Goal: Use online tool/utility: Use online tool/utility

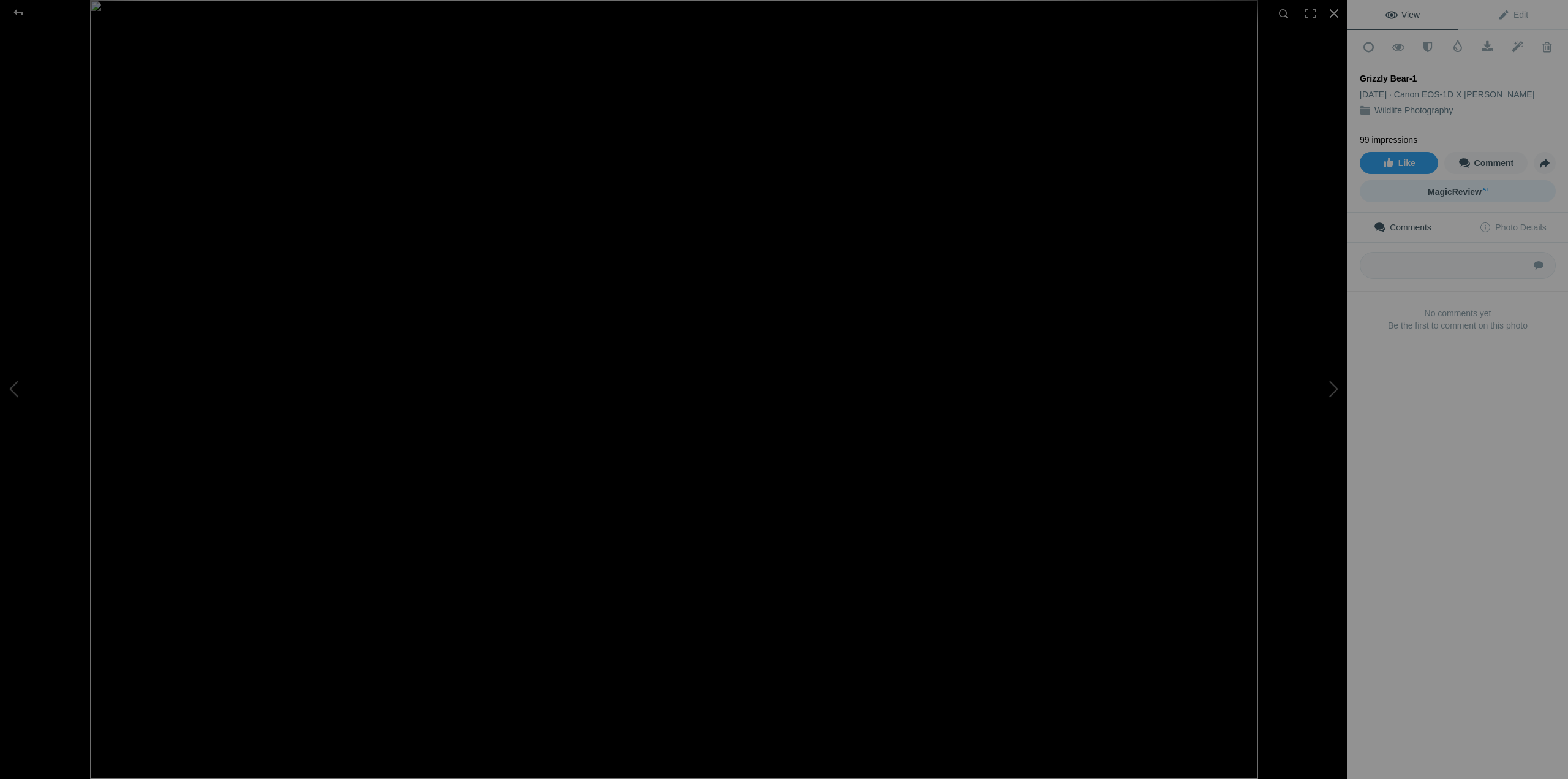
click at [1448, 187] on span "MagicReview AI" at bounding box center [1458, 191] width 60 height 10
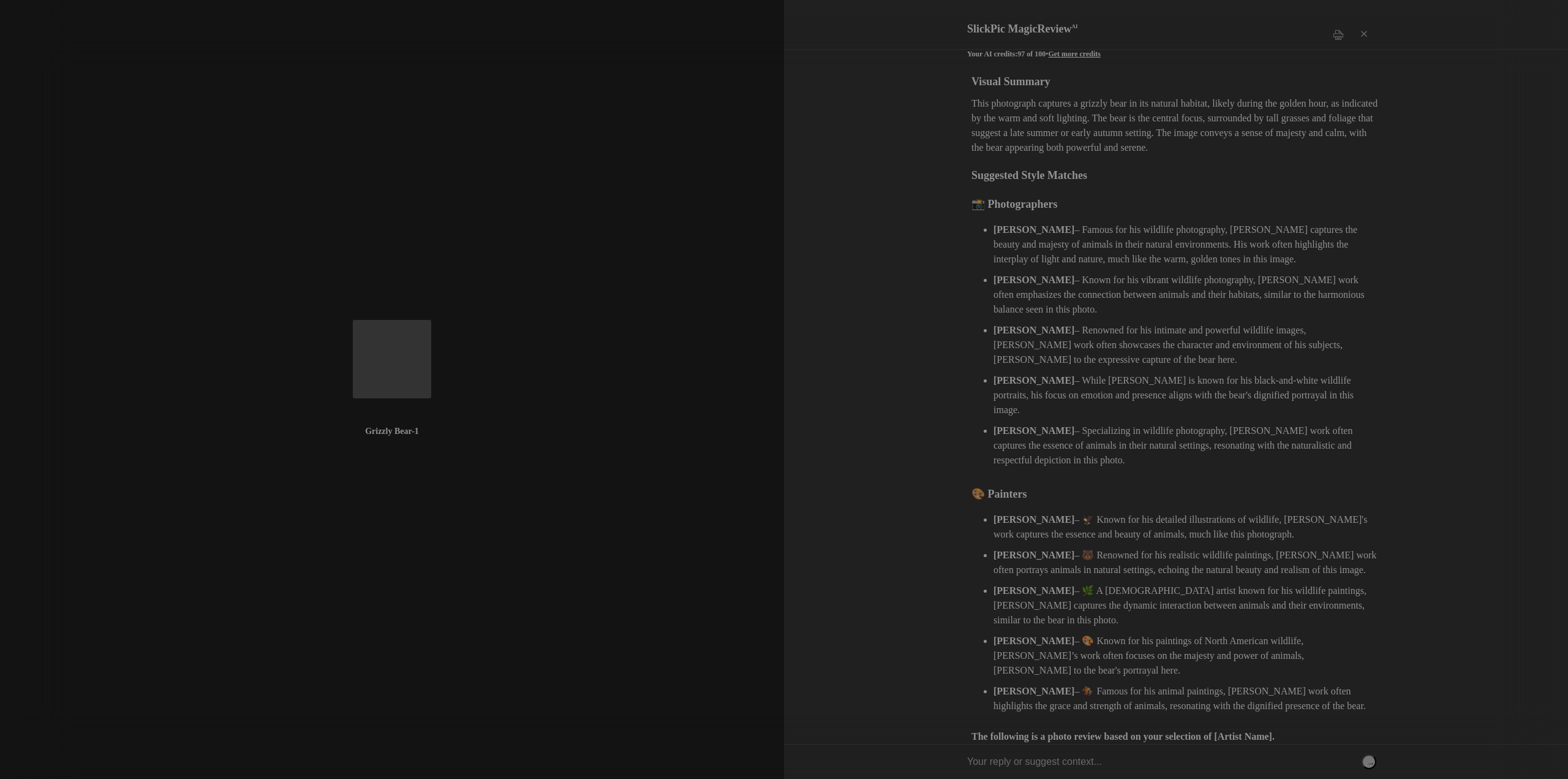
scroll to position [106, 0]
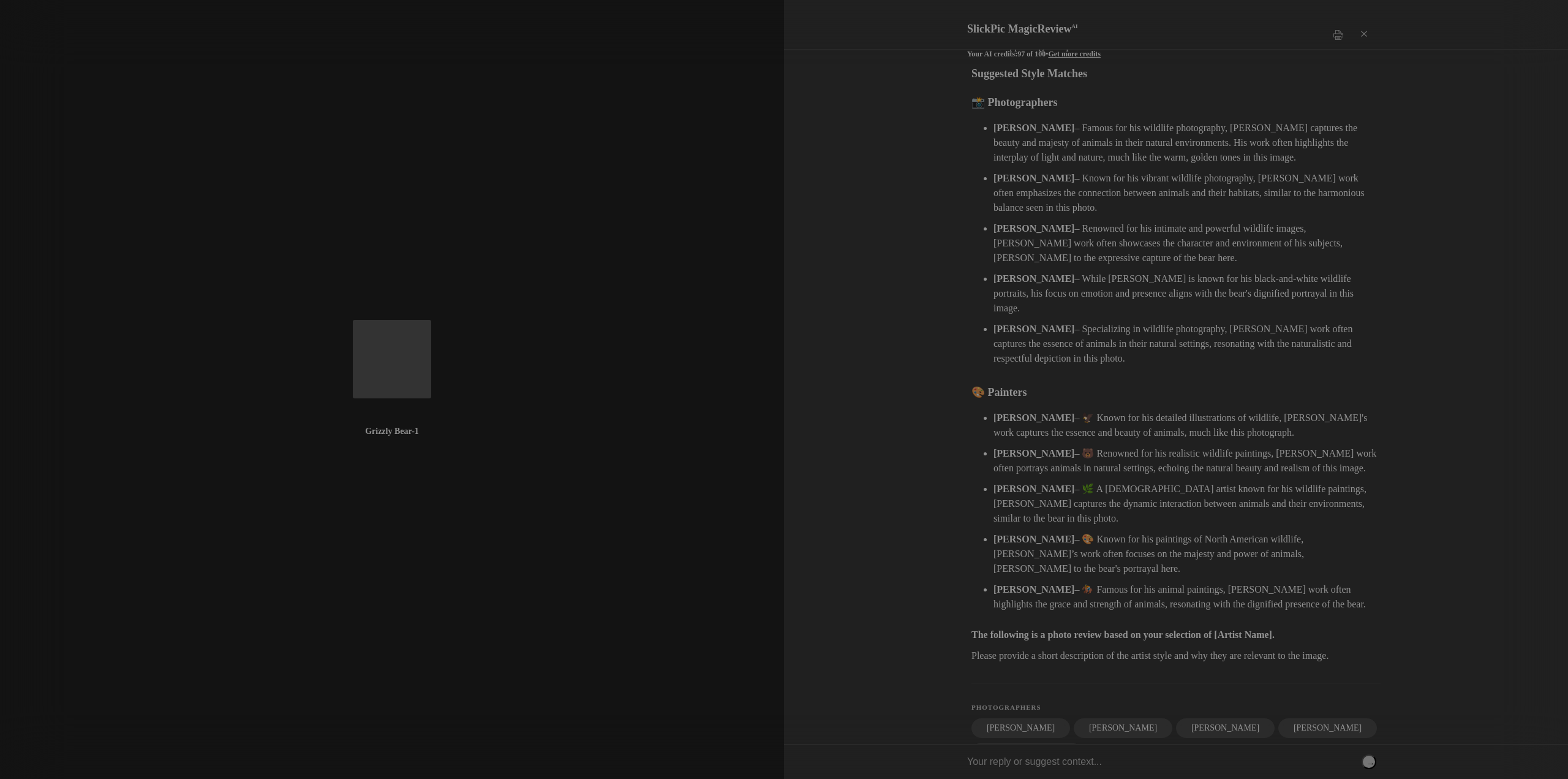
click at [1028, 766] on input "text" at bounding box center [1171, 761] width 409 height 34
type input "Scott Kelby"
click at [1369, 758] on button "→" at bounding box center [1369, 761] width 15 height 15
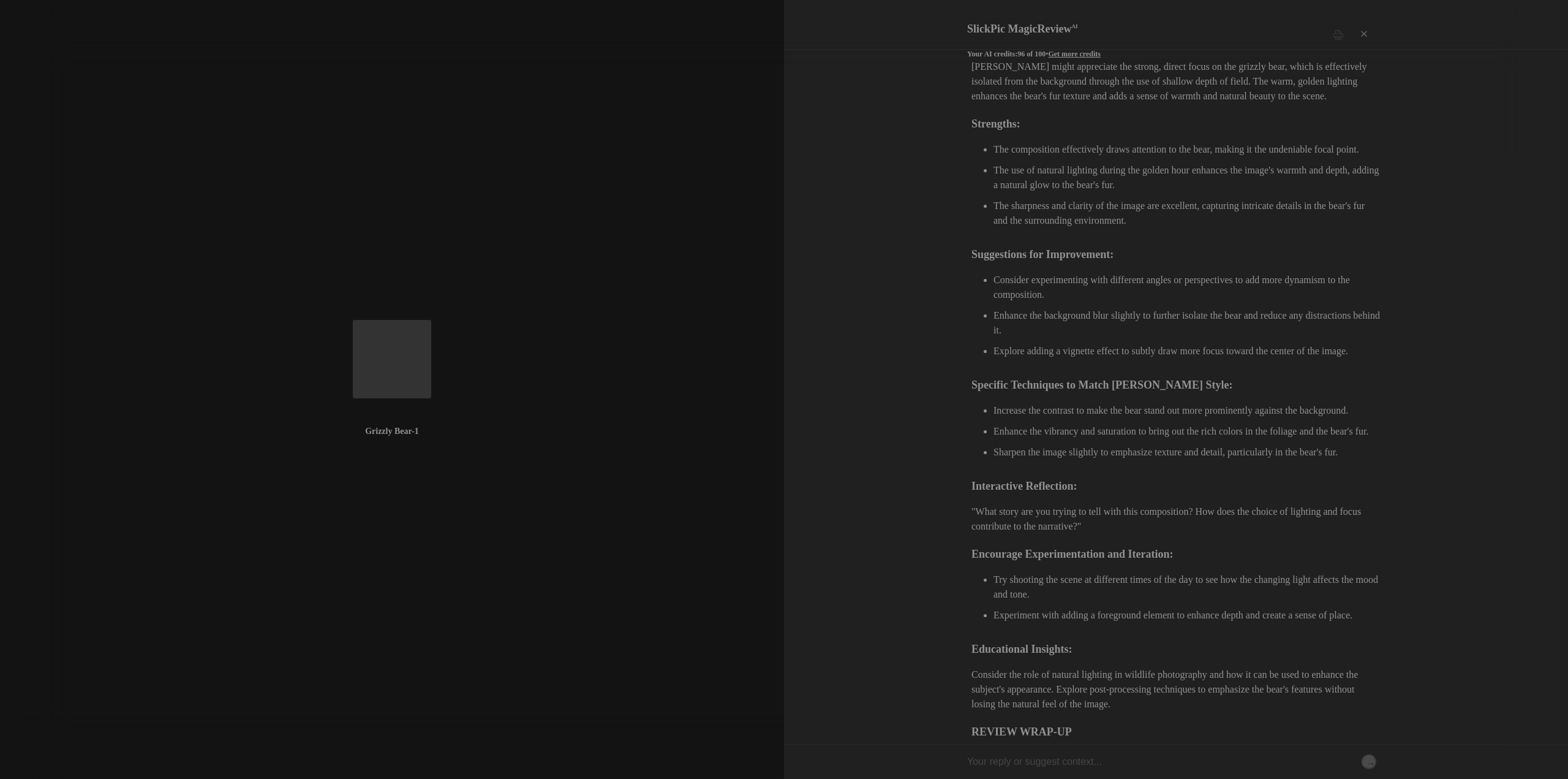
scroll to position [924, 0]
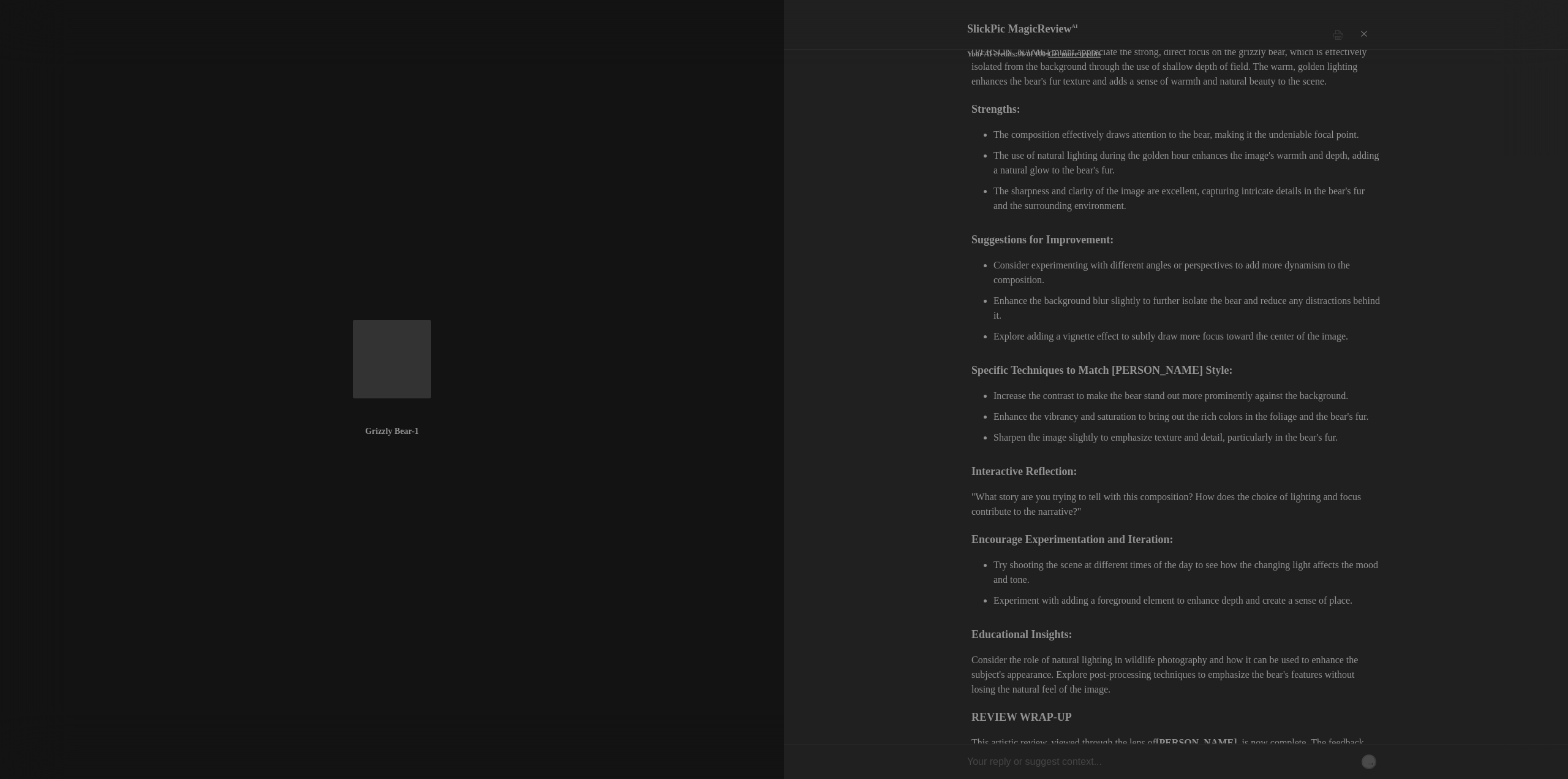
drag, startPoint x: 1563, startPoint y: 507, endPoint x: 1562, endPoint y: 430, distance: 77.0
click at [1558, 430] on div "SlickPic MagicReview AI Your AI credits: 96 of 100 • Get more credits Print × V…" at bounding box center [1176, 389] width 784 height 779
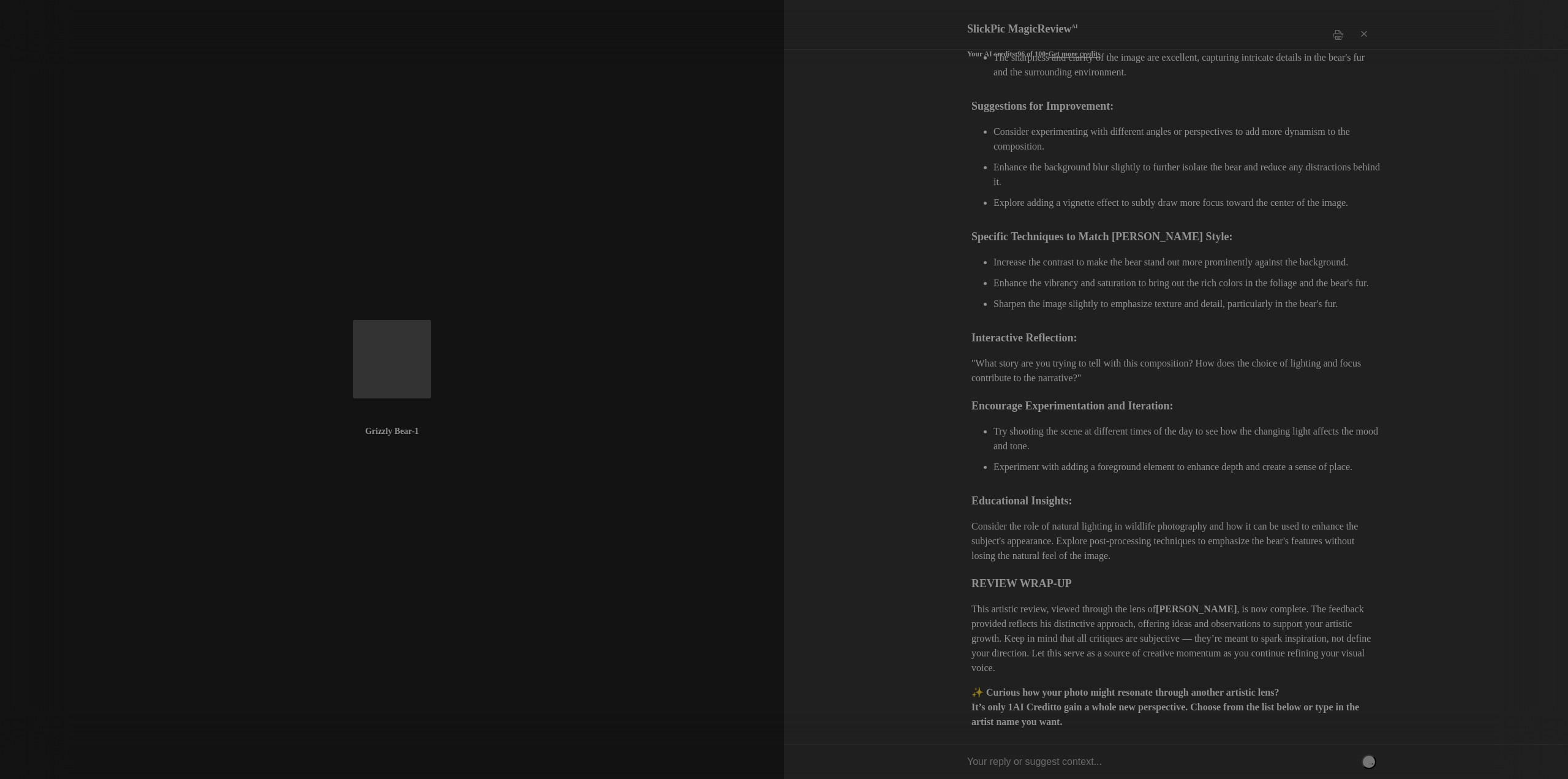
scroll to position [1077, 0]
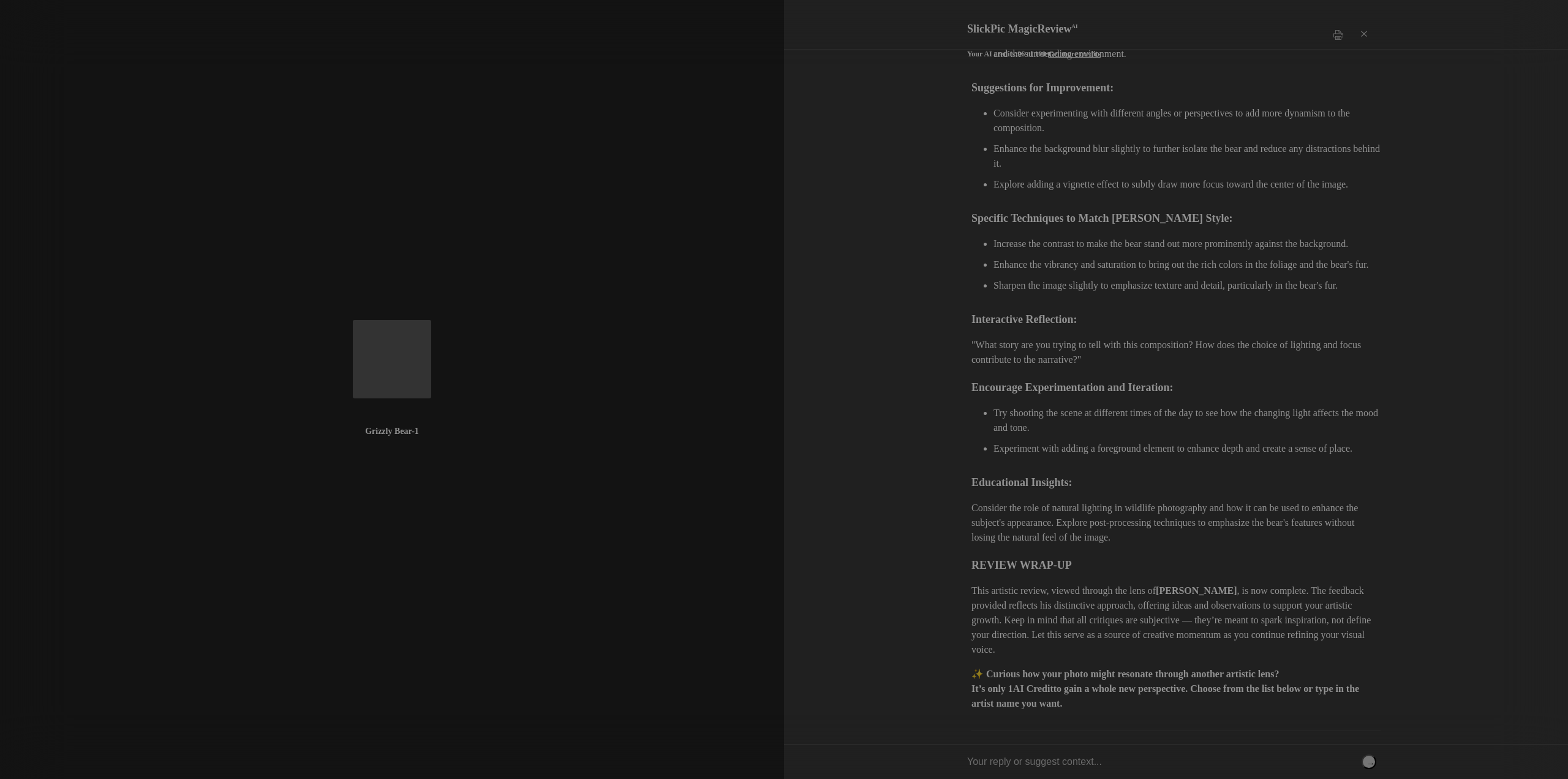
click at [1019, 764] on input "text" at bounding box center [1171, 761] width 409 height 34
type input "R"
type input "Moose Peterson"
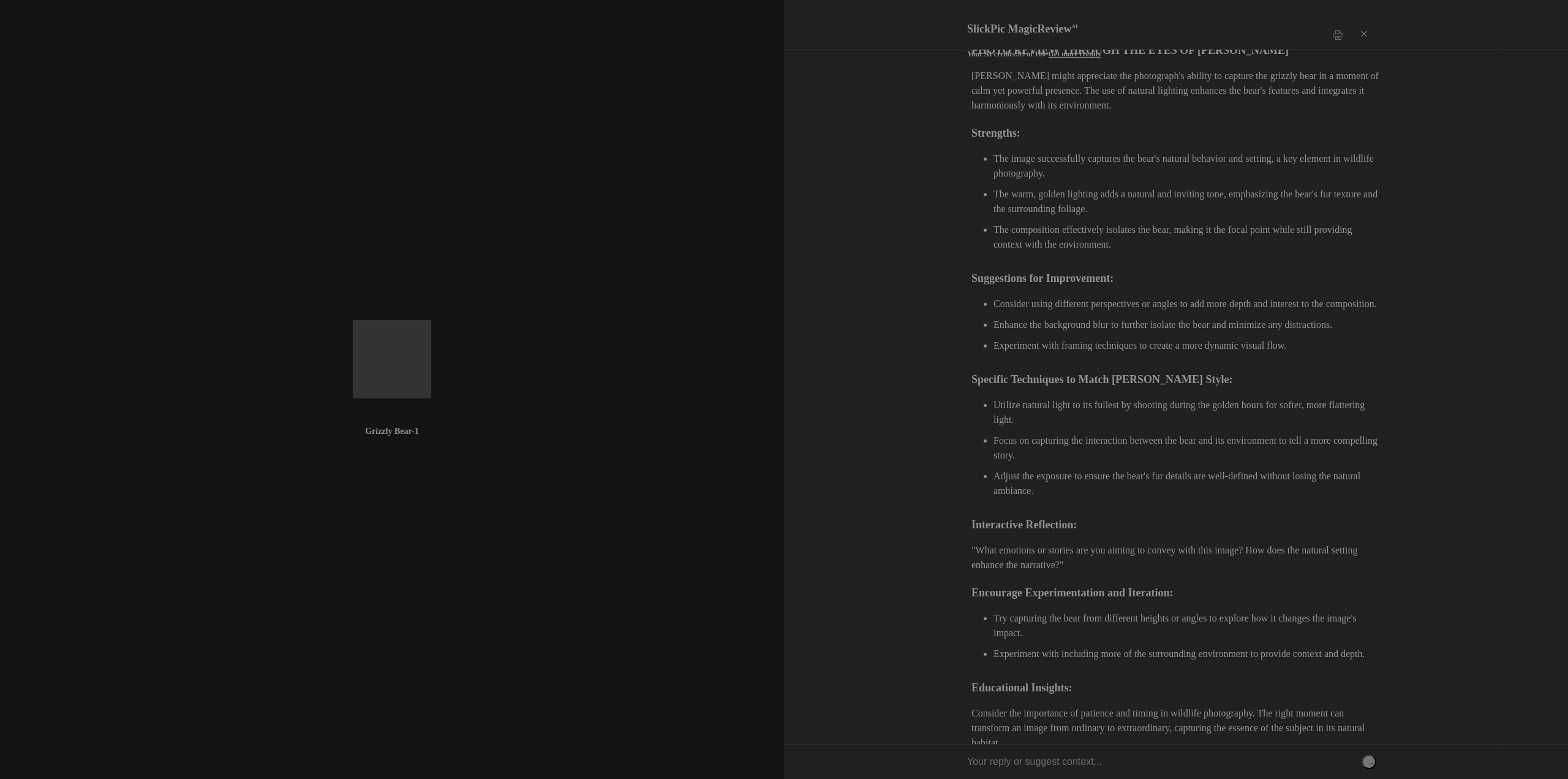
scroll to position [2106, 0]
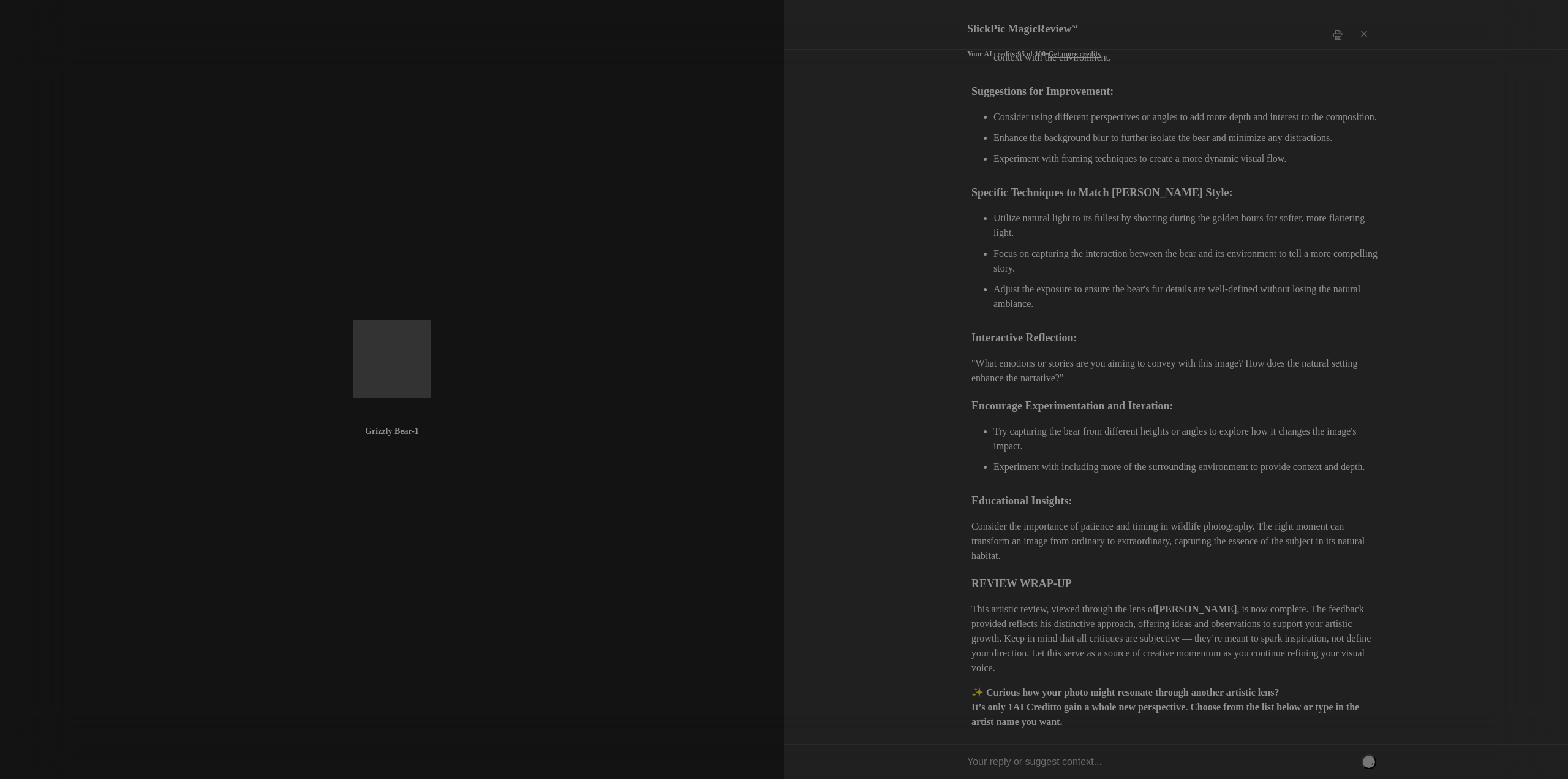
click at [1019, 778] on div "Thomas D. Mangelsen" at bounding box center [1021, 794] width 99 height 19
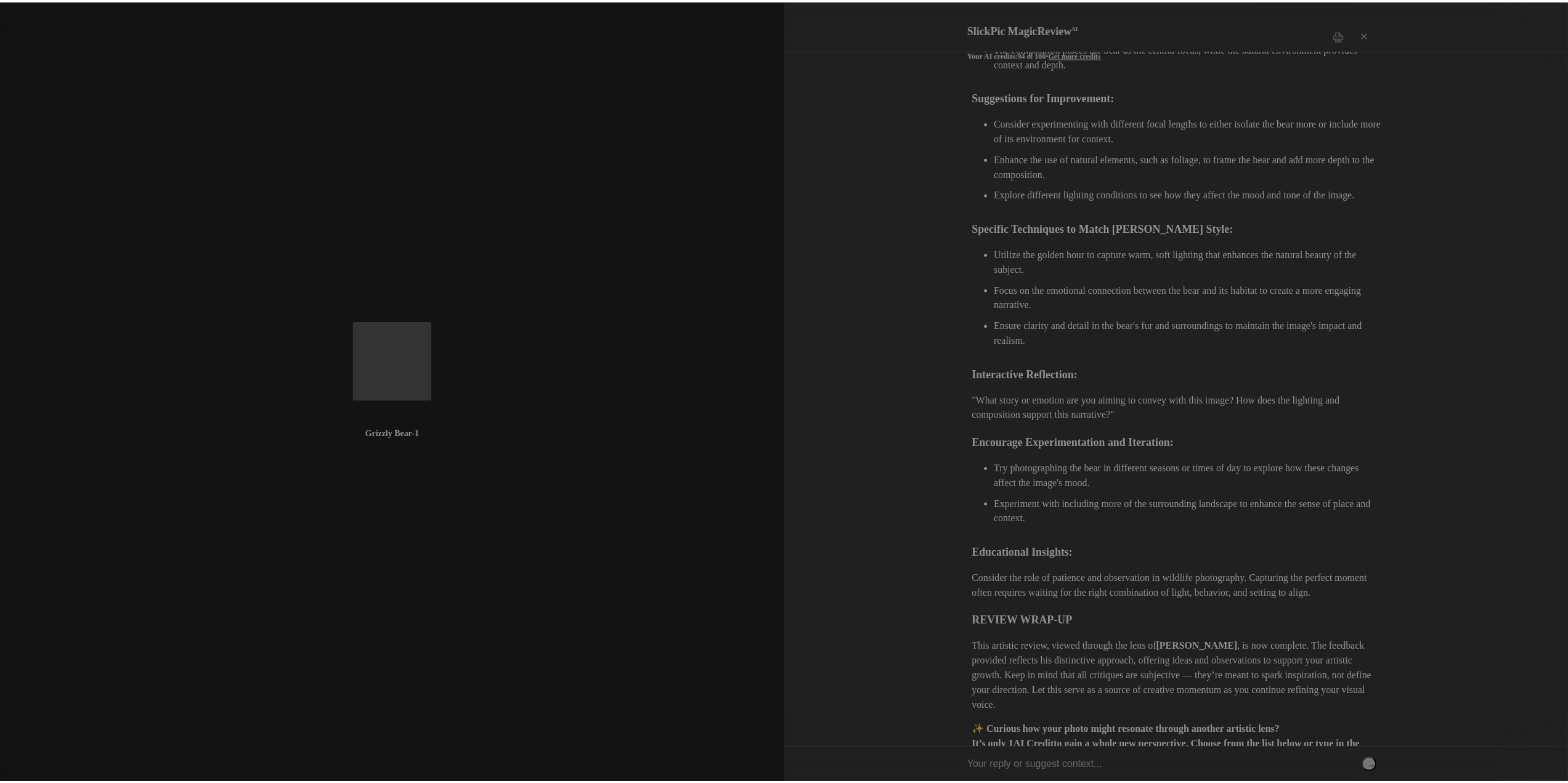
scroll to position [3167, 0]
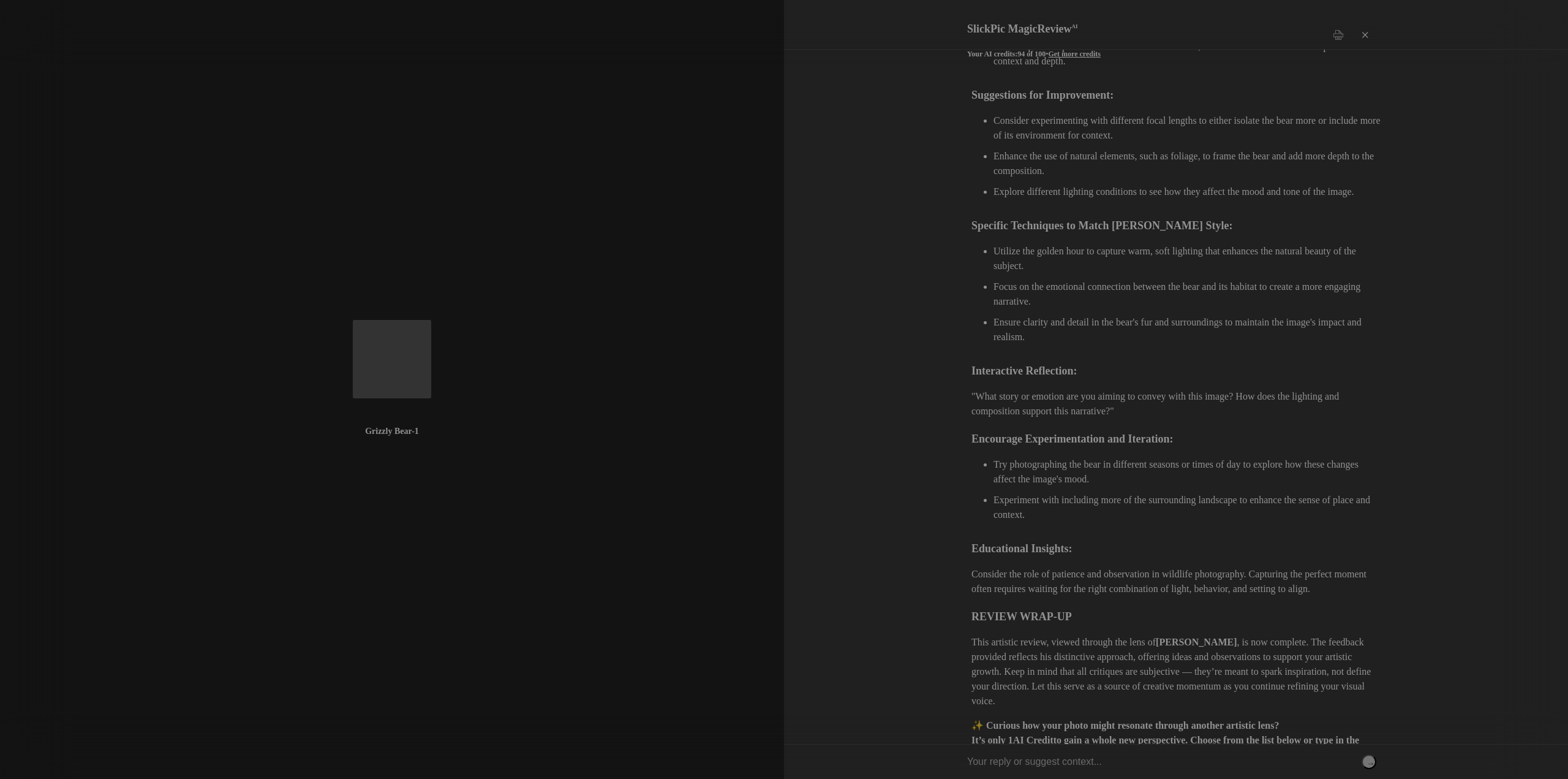
click at [1365, 26] on div "×" at bounding box center [1365, 35] width 37 height 25
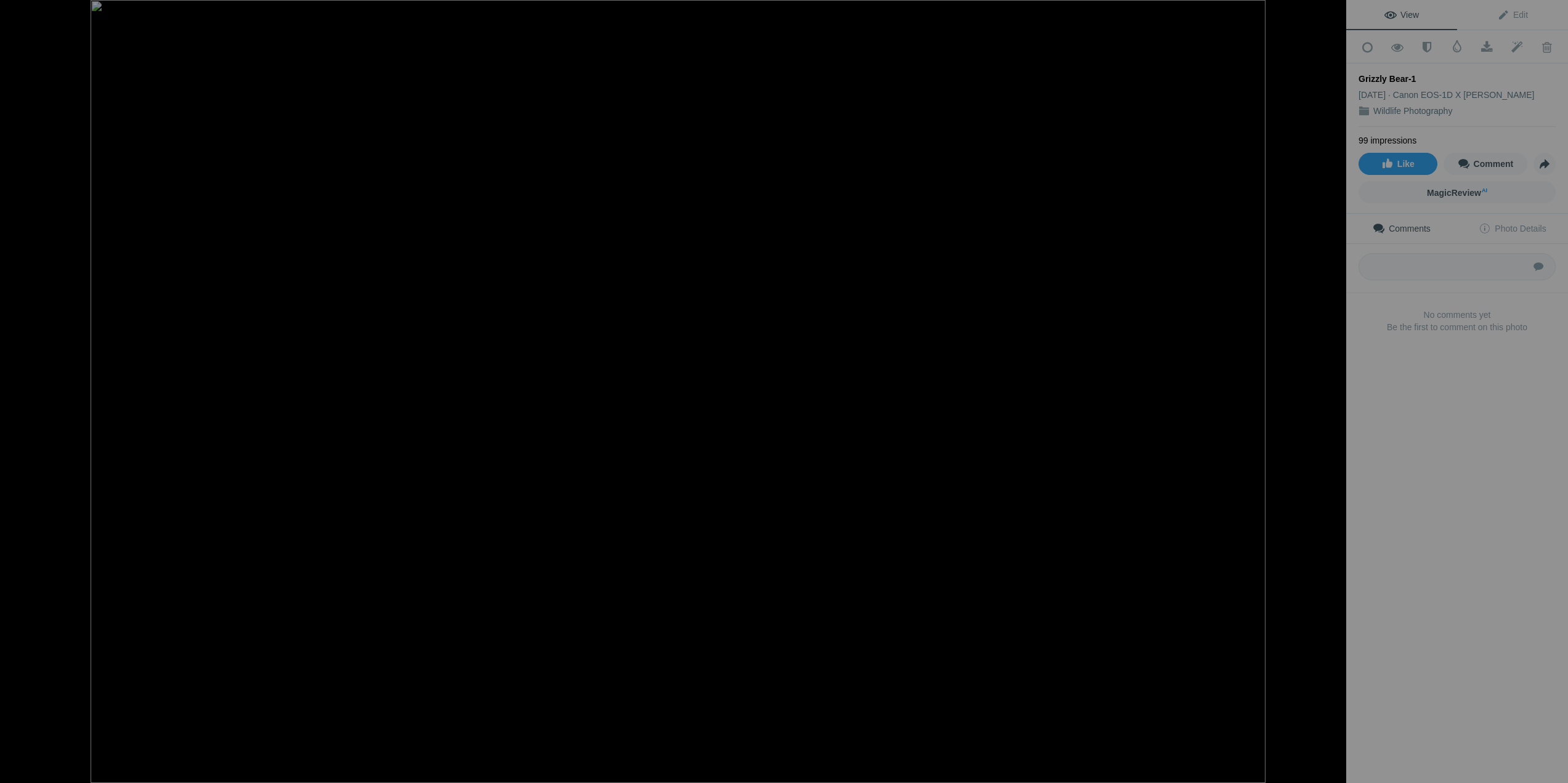
click at [21, 12] on div at bounding box center [19, 12] width 44 height 25
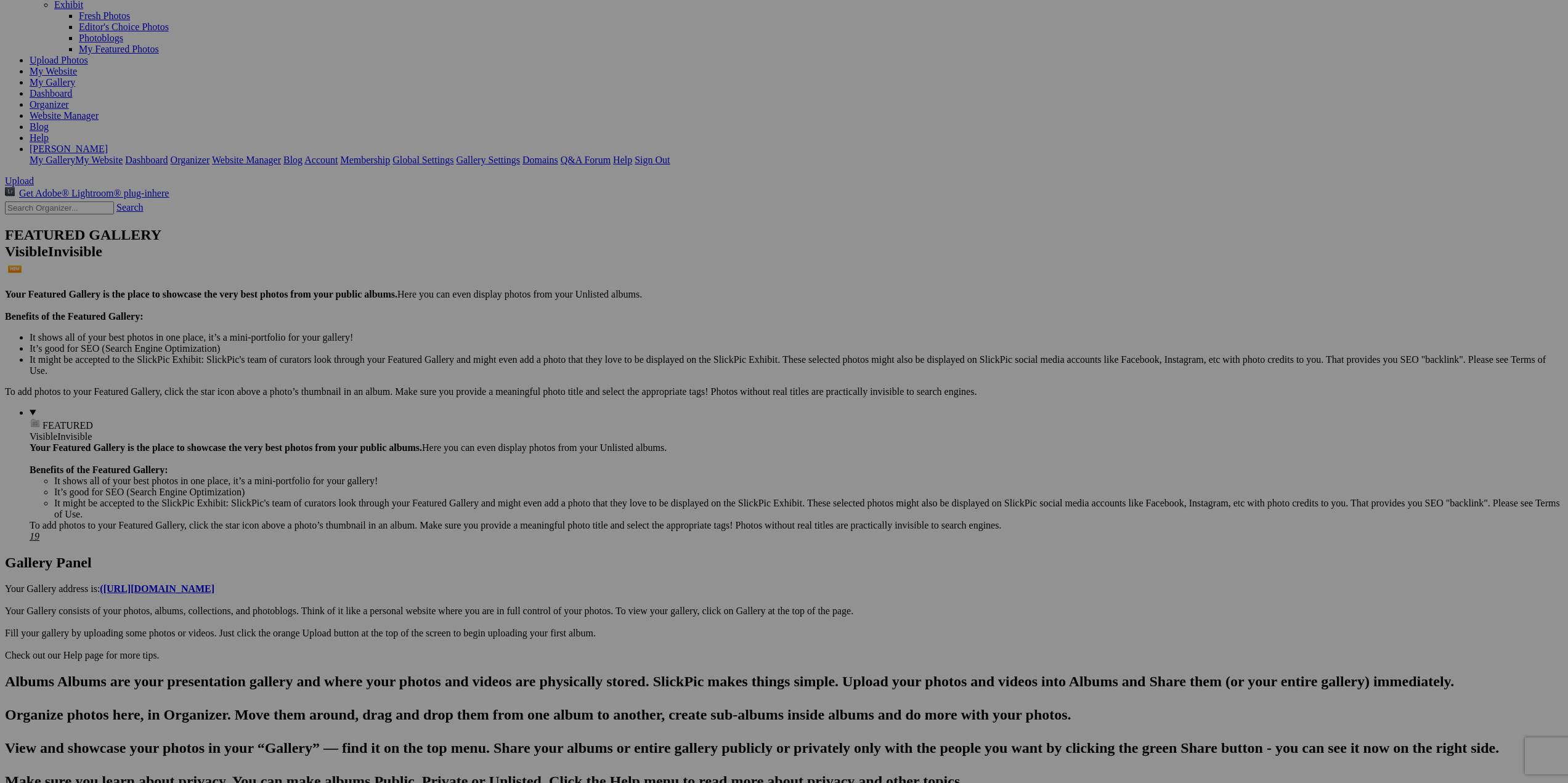
scroll to position [0, 0]
